Goal: Use online tool/utility: Utilize a website feature to perform a specific function

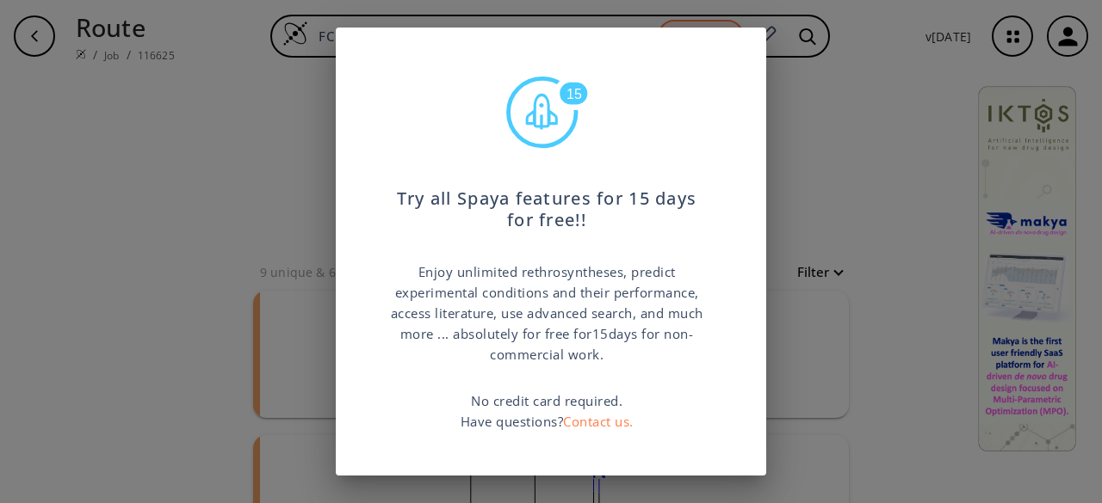
click at [896, 231] on div "15 Try all Spaya features for 15 days for free!! Enjoy unlimited rethrosynthese…" at bounding box center [551, 251] width 1102 height 503
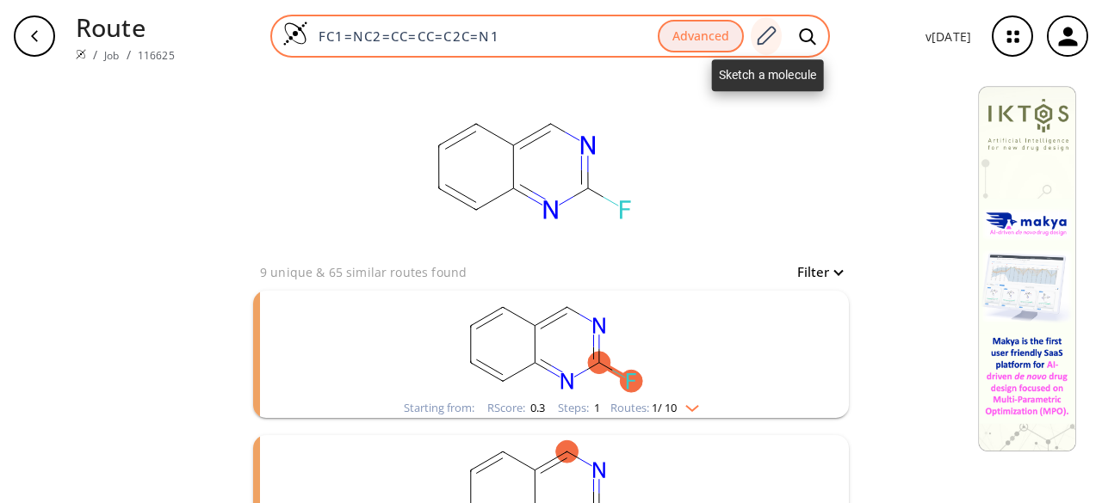
click at [773, 31] on icon at bounding box center [765, 36] width 23 height 22
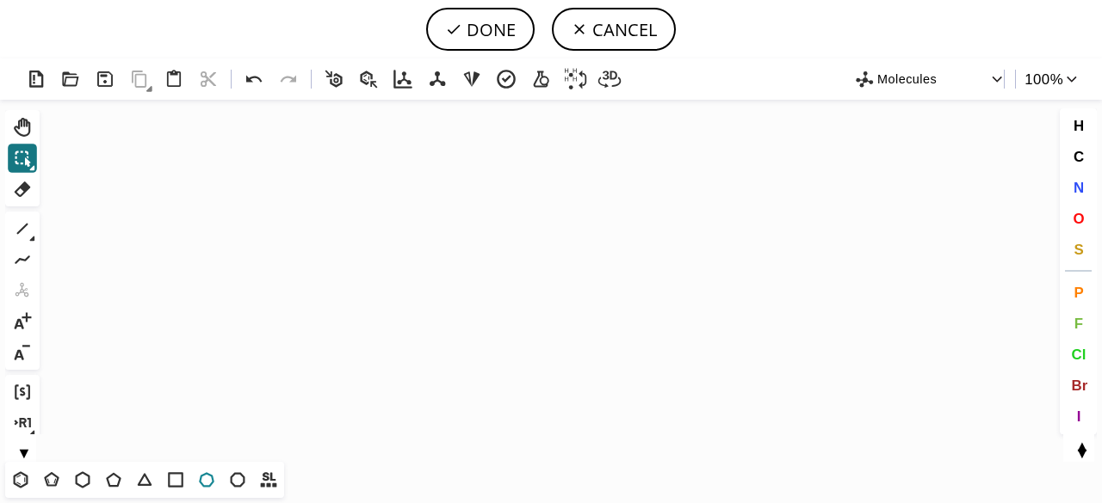
drag, startPoint x: 207, startPoint y: 479, endPoint x: 552, endPoint y: 225, distance: 428.2
click at [209, 478] on icon at bounding box center [206, 480] width 22 height 22
click at [531, 268] on icon "Created with [PERSON_NAME] 2.3.0" at bounding box center [550, 281] width 1009 height 362
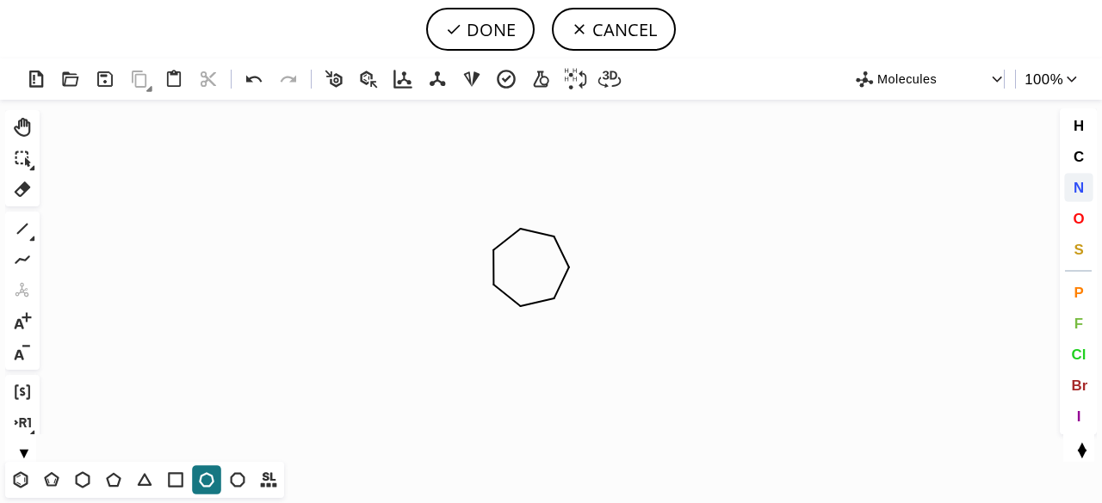
click at [1081, 190] on span "N" at bounding box center [1077, 187] width 10 height 16
click at [559, 301] on tspan "N" at bounding box center [558, 301] width 9 height 13
drag, startPoint x: 25, startPoint y: 229, endPoint x: 40, endPoint y: 225, distance: 15.2
click at [28, 228] on icon at bounding box center [22, 229] width 22 height 22
drag, startPoint x: 521, startPoint y: 202, endPoint x: 577, endPoint y: 173, distance: 63.1
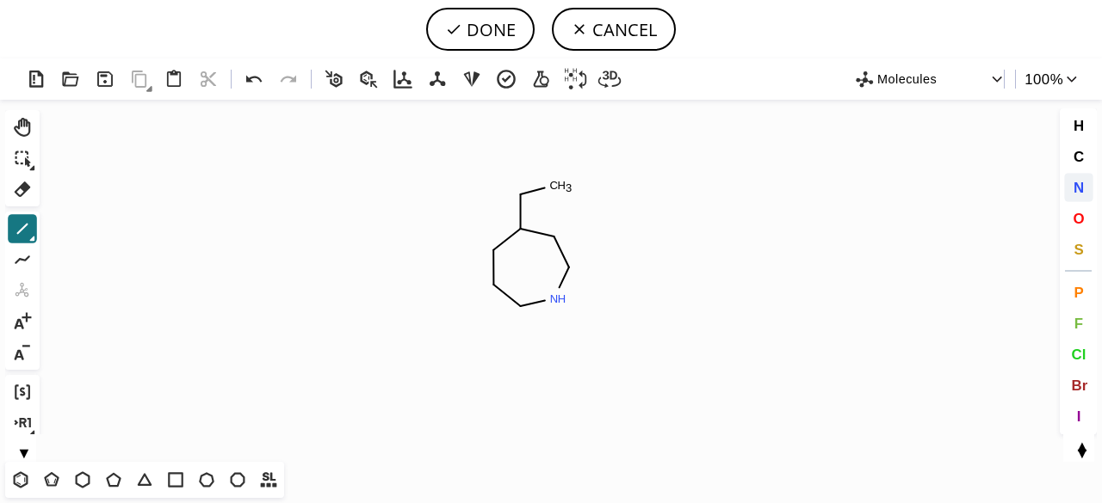
click at [1080, 185] on span "N" at bounding box center [1077, 187] width 10 height 16
click at [523, 196] on tspan "N" at bounding box center [523, 196] width 9 height 13
drag, startPoint x: 520, startPoint y: 231, endPoint x: 521, endPoint y: 242, distance: 10.4
click at [520, 232] on tspan "N" at bounding box center [519, 231] width 9 height 13
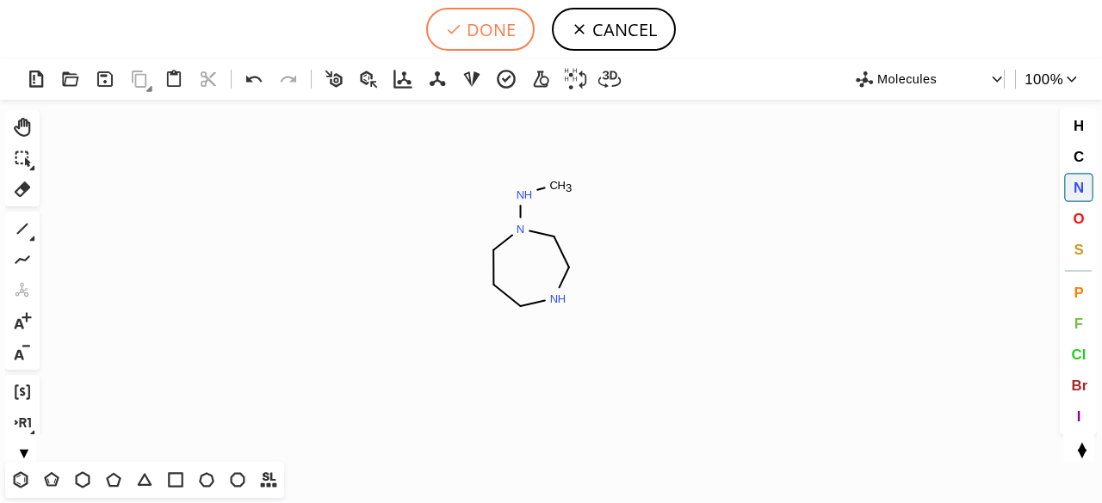
click at [482, 25] on button "DONE" at bounding box center [480, 29] width 108 height 43
type input "C1CCNCCN1NC"
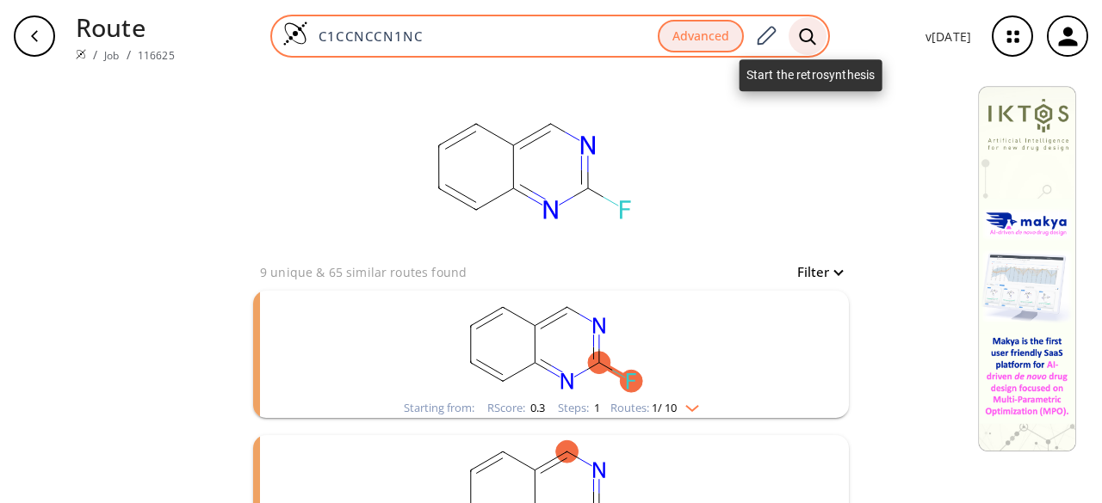
click at [809, 36] on icon at bounding box center [807, 37] width 17 height 18
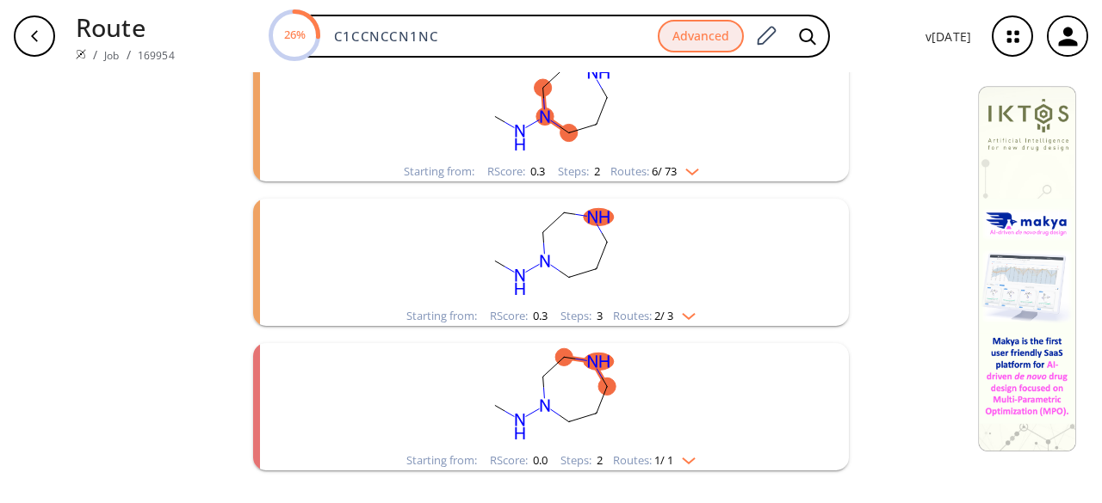
scroll to position [212, 0]
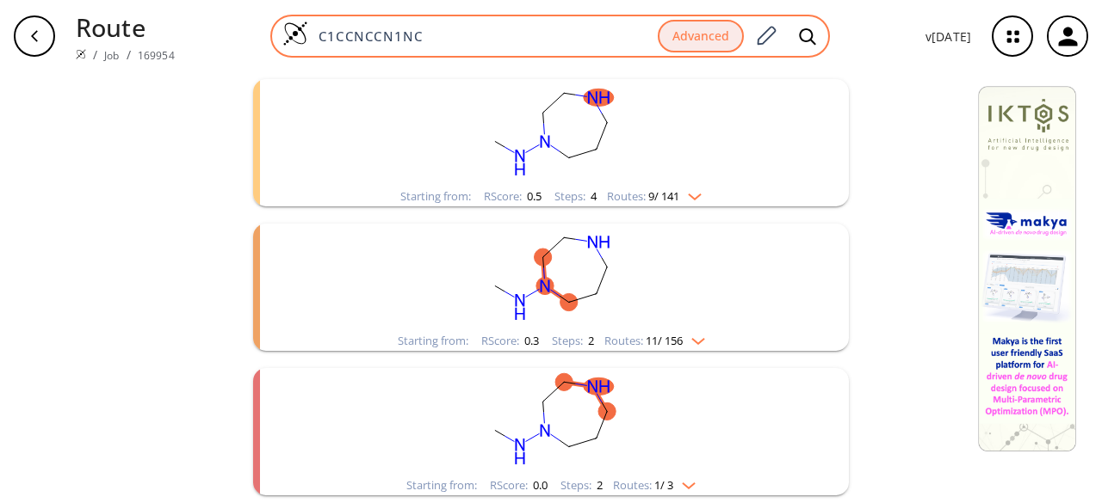
drag, startPoint x: 439, startPoint y: 34, endPoint x: 288, endPoint y: 18, distance: 151.4
click at [288, 18] on div "C1CCNCCN1NC Advanced" at bounding box center [549, 36] width 559 height 43
paste input "lC1=NC(Cl)=NC2=C1C=NN2"
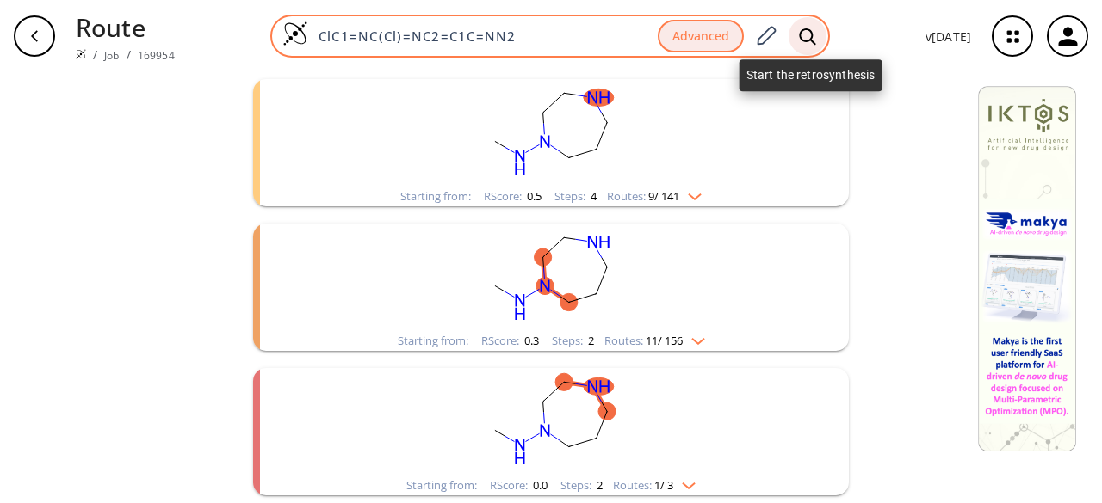
type input "ClC1=NC(Cl)=NC2=C1C=NN2"
click at [804, 28] on icon at bounding box center [807, 37] width 17 height 18
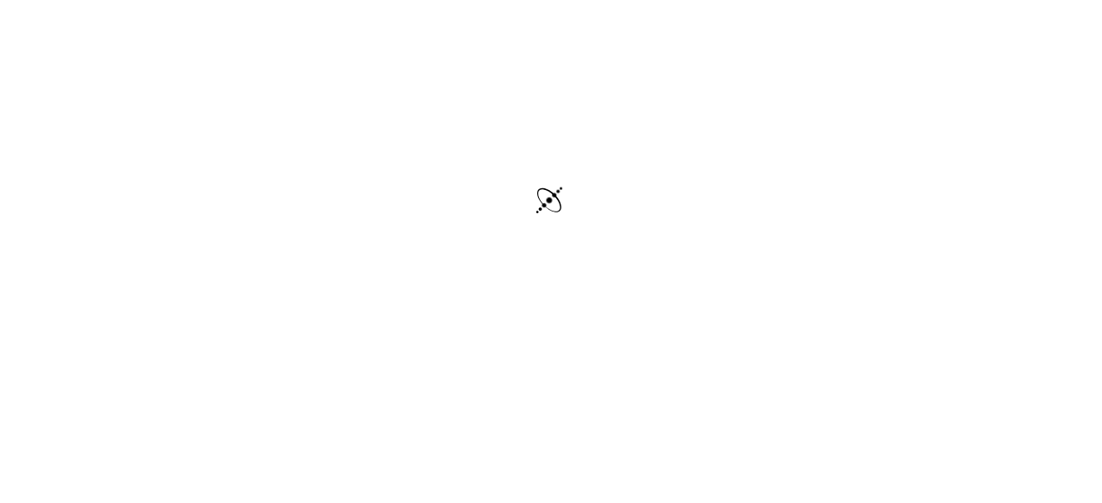
scroll to position [98, 0]
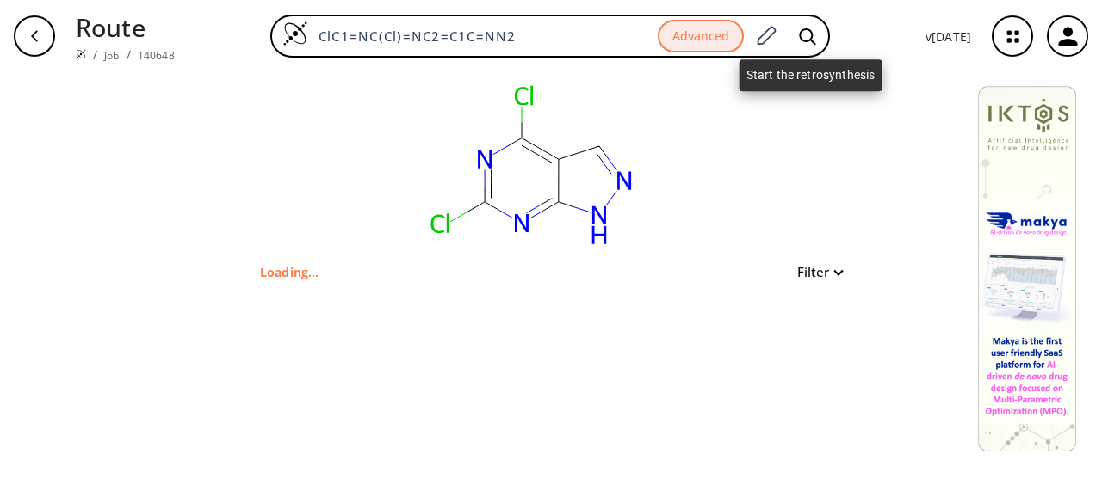
type input "C1=NNC2=C1C(=NC(=N2)Cl)Cl"
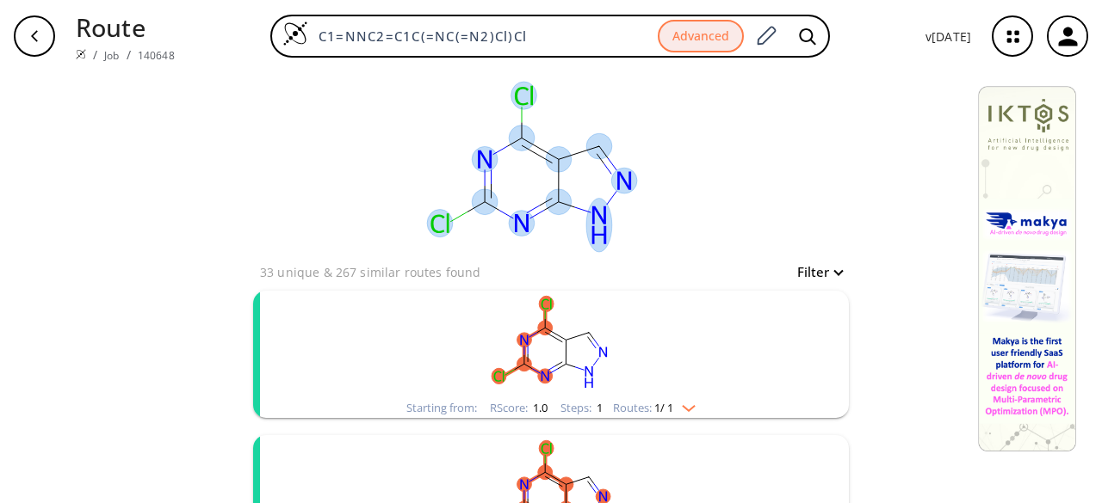
scroll to position [86, 0]
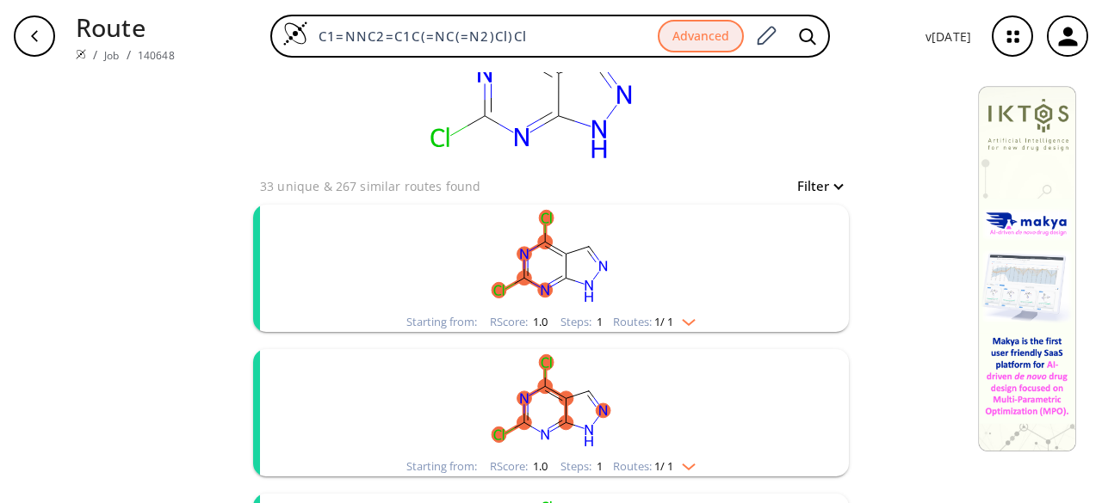
click at [670, 292] on rect "clusters" at bounding box center [551, 259] width 448 height 108
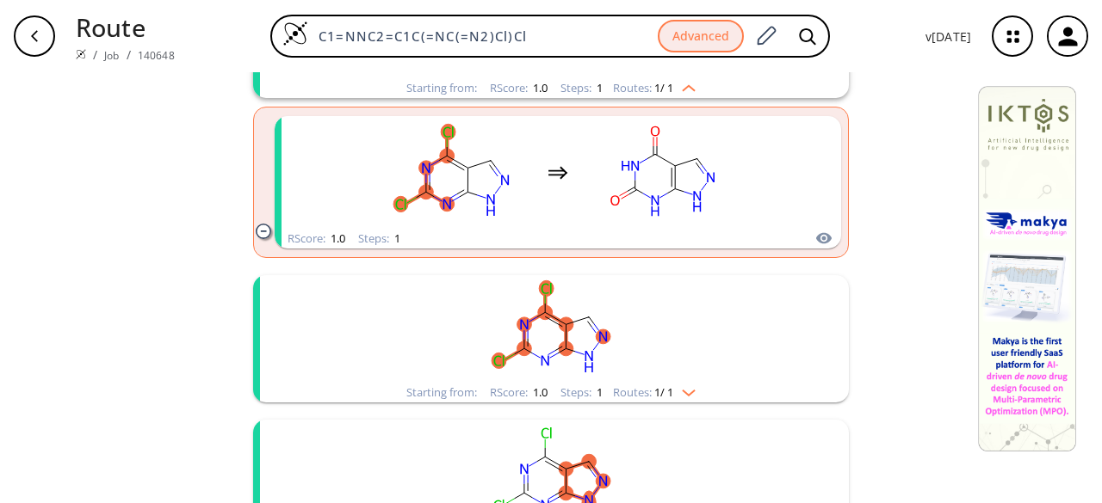
scroll to position [344, 0]
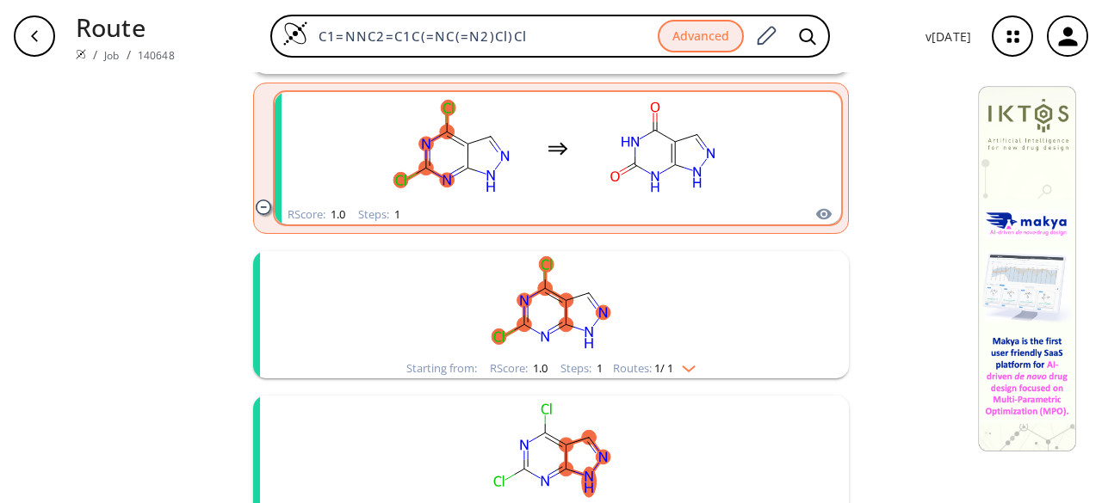
click at [592, 206] on div "RScore : 1.0 Steps : 1" at bounding box center [558, 215] width 566 height 20
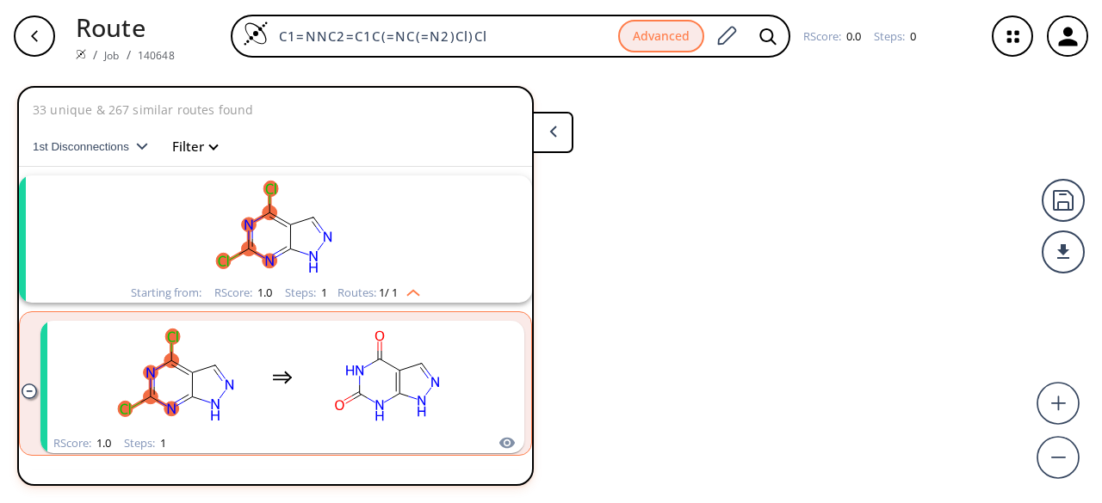
scroll to position [39, 0]
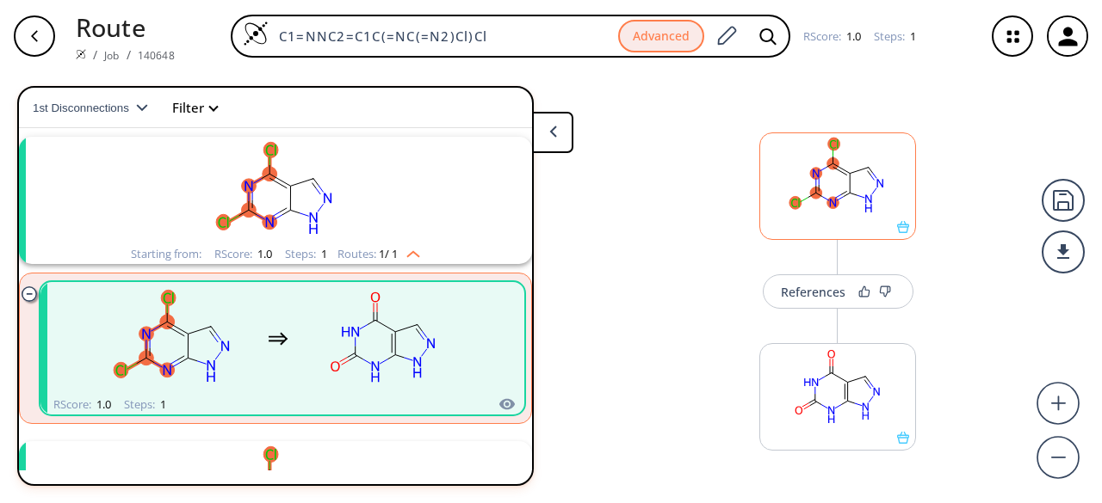
click at [897, 231] on icon at bounding box center [903, 227] width 12 height 12
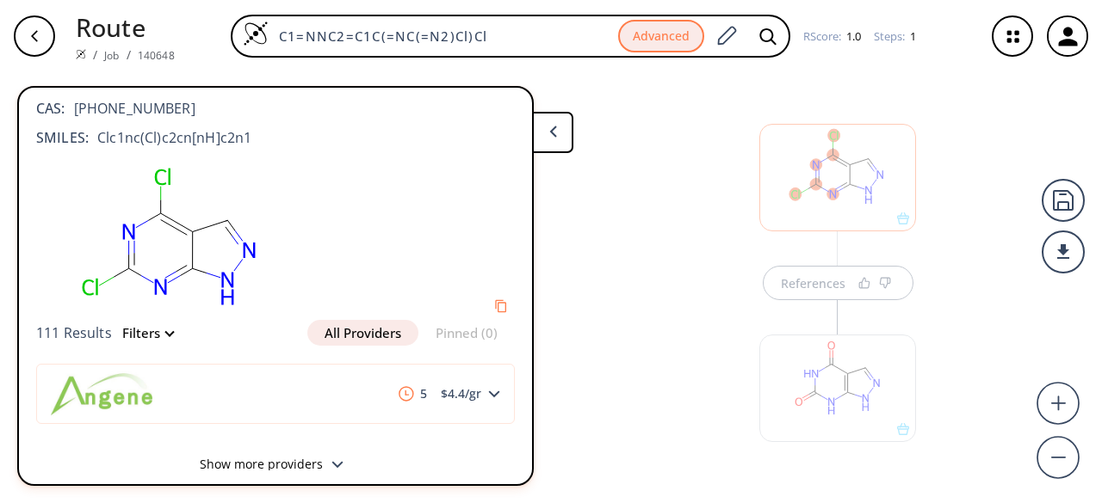
scroll to position [36, 0]
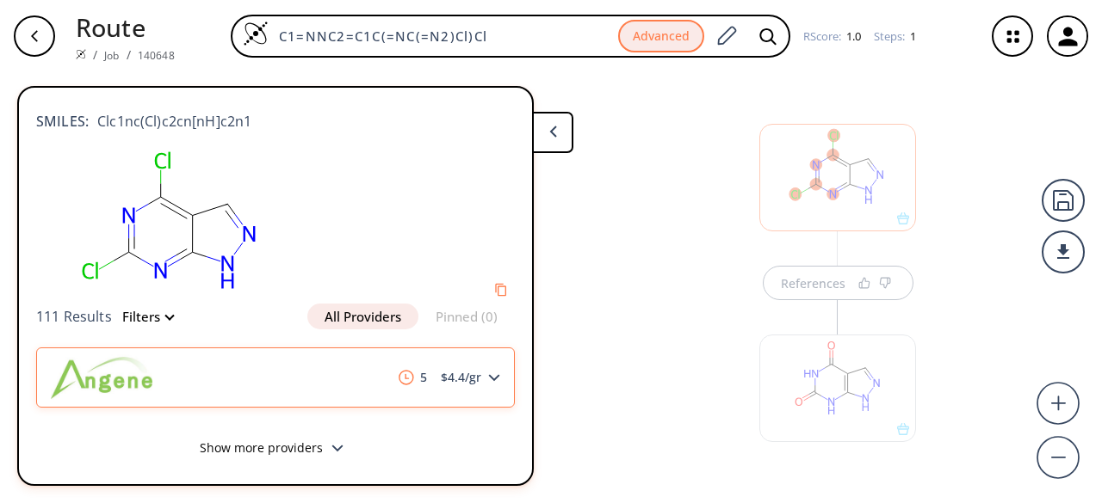
click at [489, 372] on div "5 $ 4.4 /gr" at bounding box center [275, 378] width 478 height 60
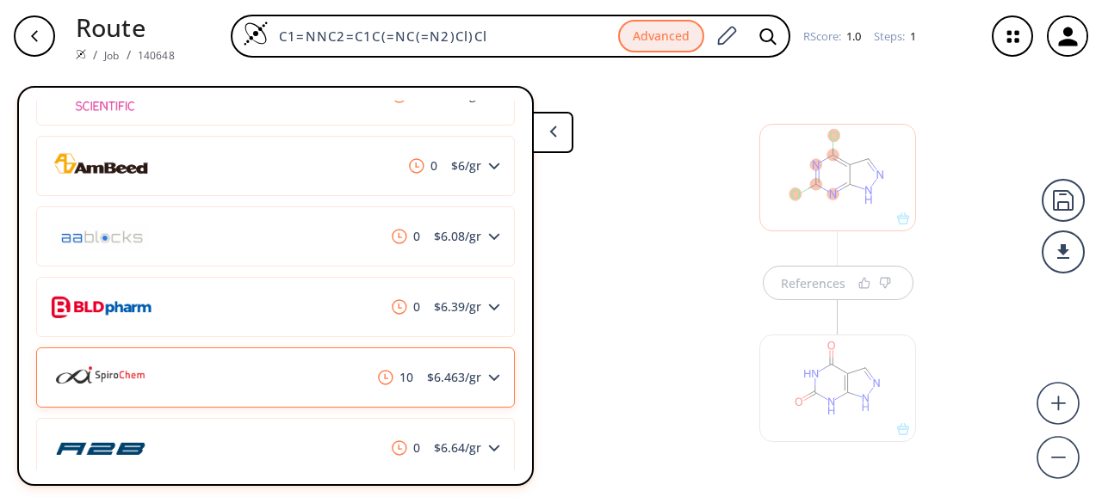
scroll to position [466, 0]
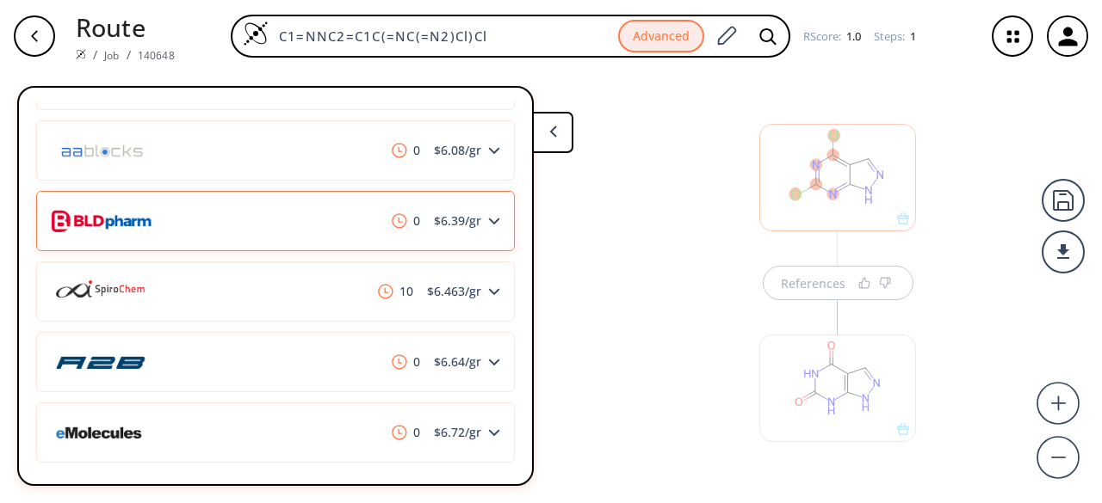
click at [258, 223] on div "0 $ 6.39 /gr" at bounding box center [275, 221] width 478 height 60
